Goal: Information Seeking & Learning: Find specific fact

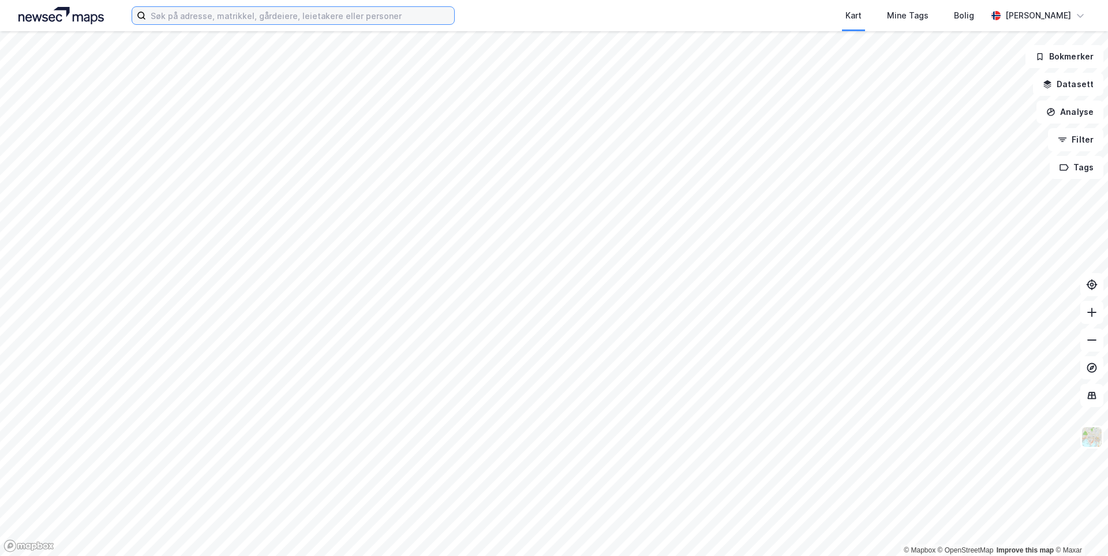
click at [192, 21] on input at bounding box center [300, 15] width 308 height 17
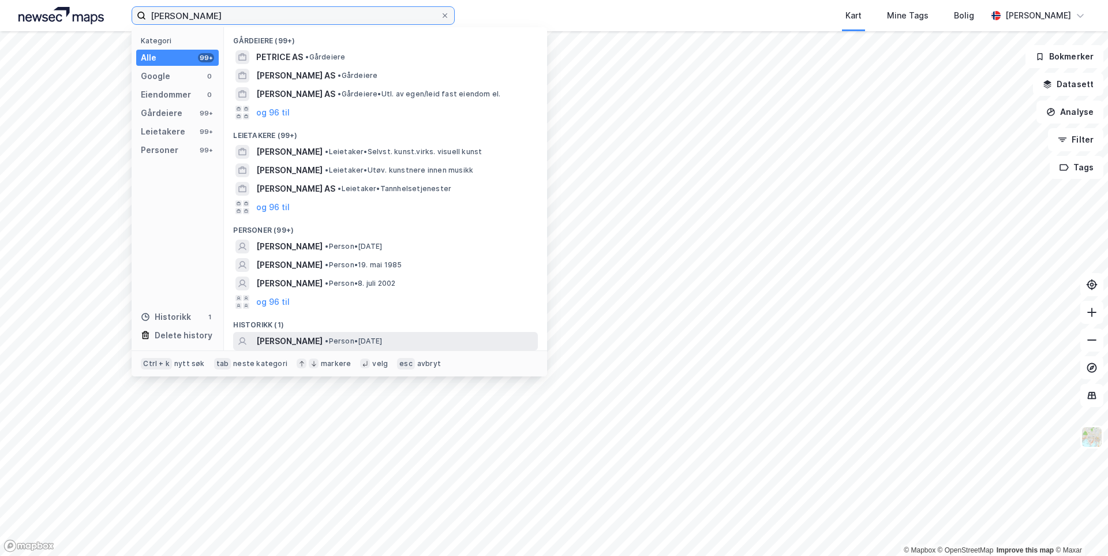
type input "[PERSON_NAME]"
click at [323, 340] on span "[PERSON_NAME]" at bounding box center [289, 341] width 66 height 14
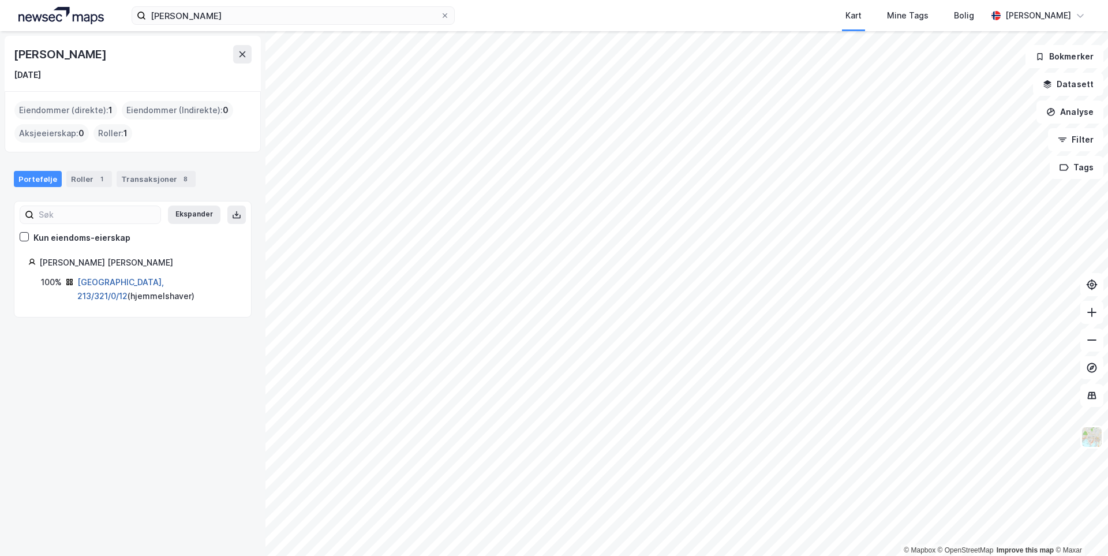
click at [134, 276] on div "[GEOGRAPHIC_DATA], 213/321/0/12 ( hjemmelshaver )" at bounding box center [157, 289] width 160 height 28
click at [134, 279] on link "Oslo, 213/321/0/12" at bounding box center [120, 289] width 87 height 24
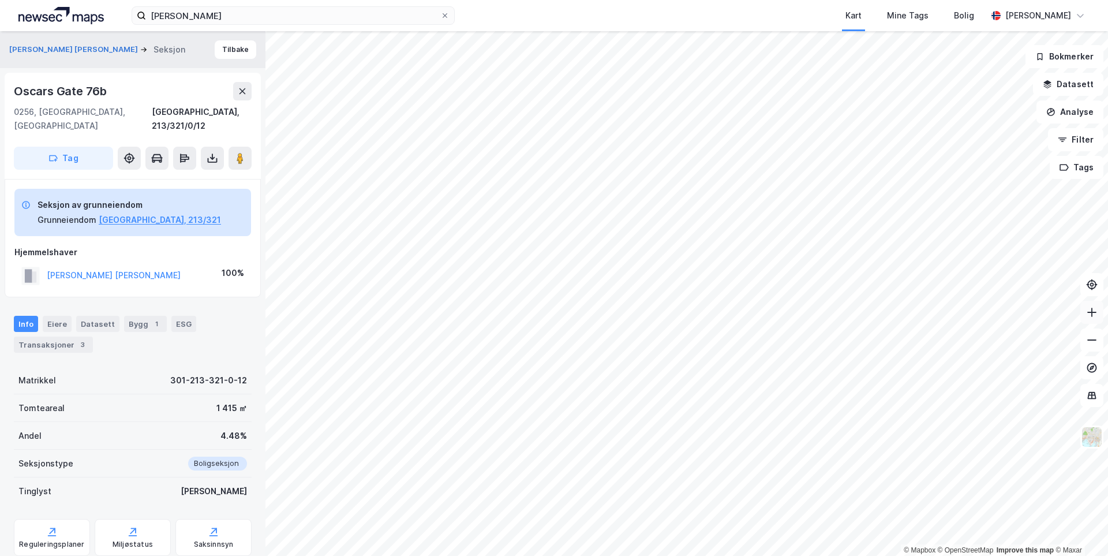
click at [1092, 321] on button at bounding box center [1091, 312] width 23 height 23
click at [83, 339] on div "3" at bounding box center [83, 345] width 12 height 12
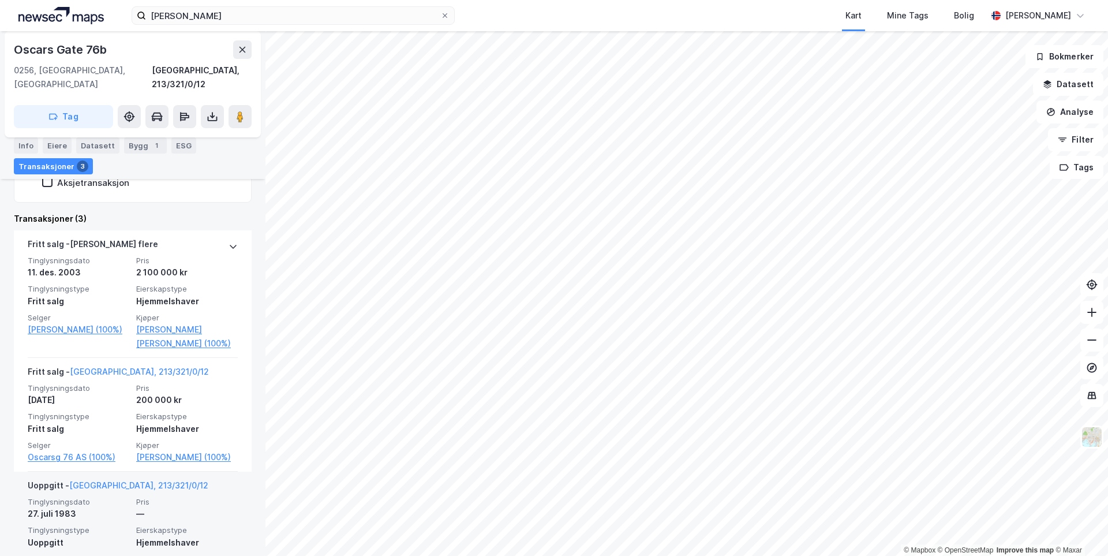
scroll to position [367, 0]
